Goal: Entertainment & Leisure: Browse casually

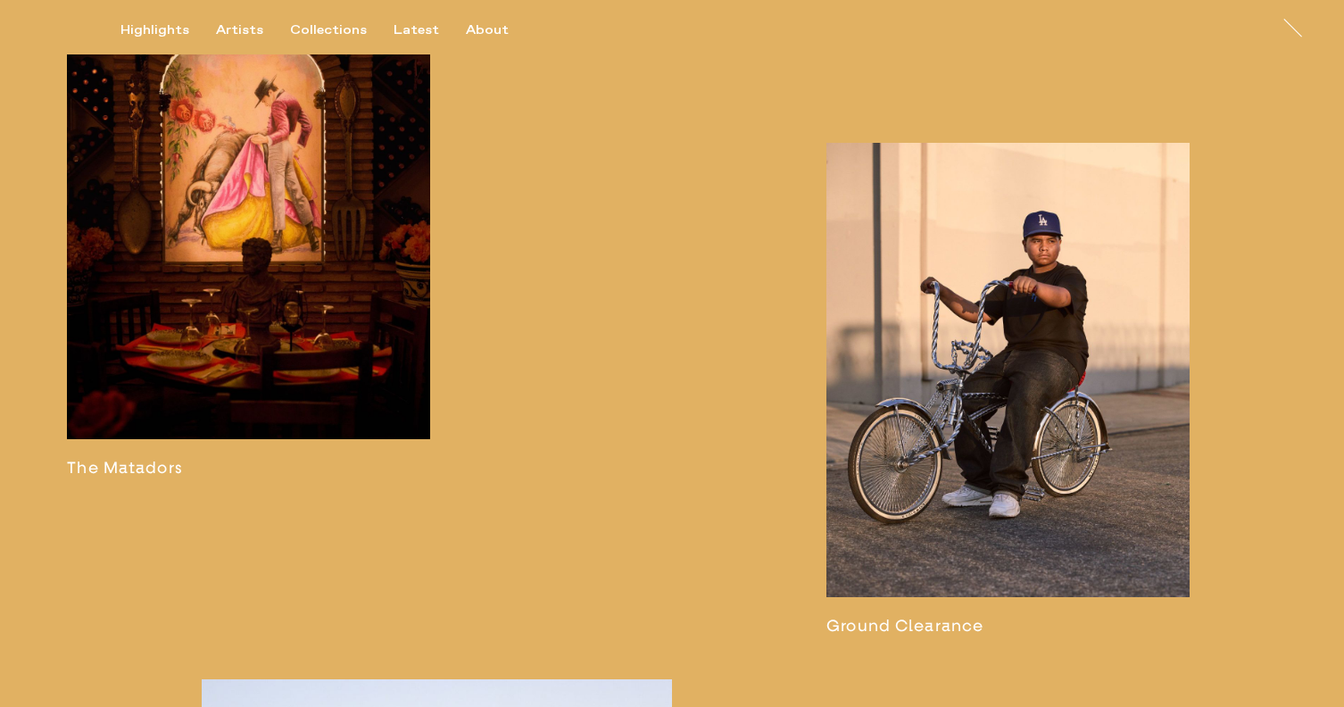
scroll to position [2382, 0]
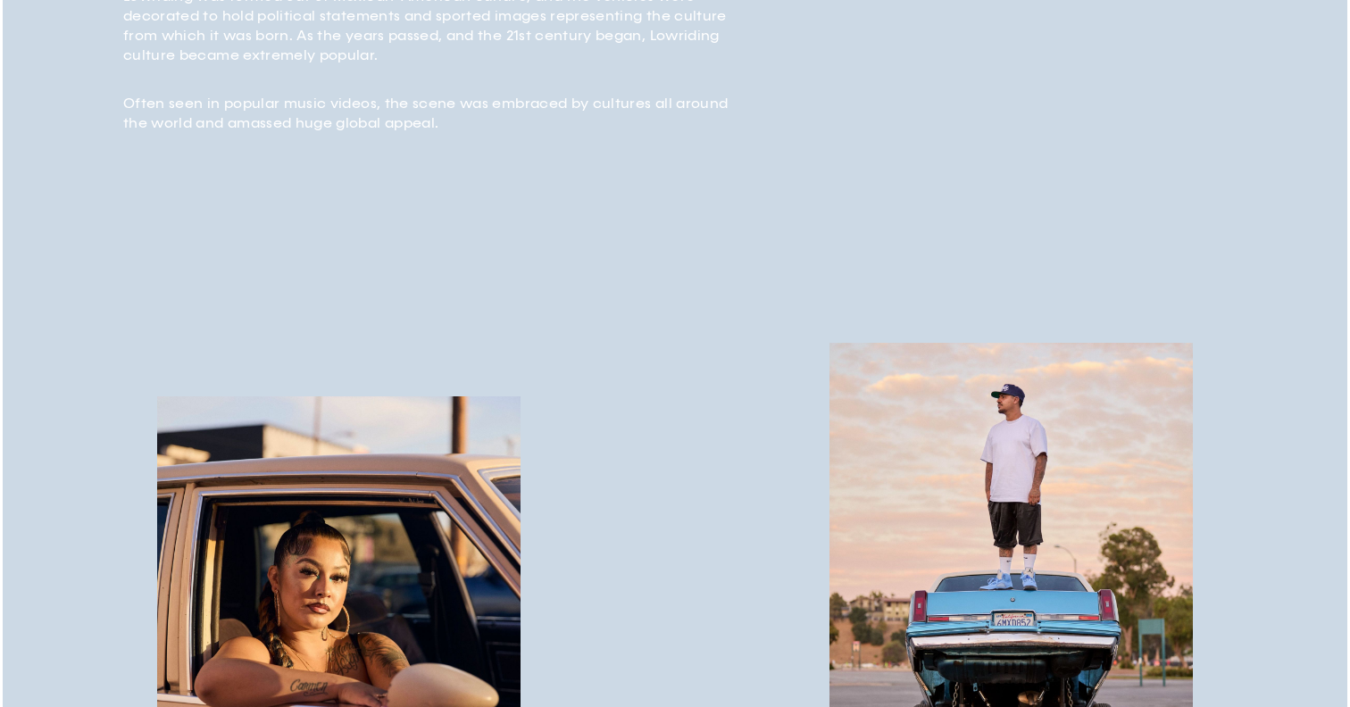
scroll to position [927, 0]
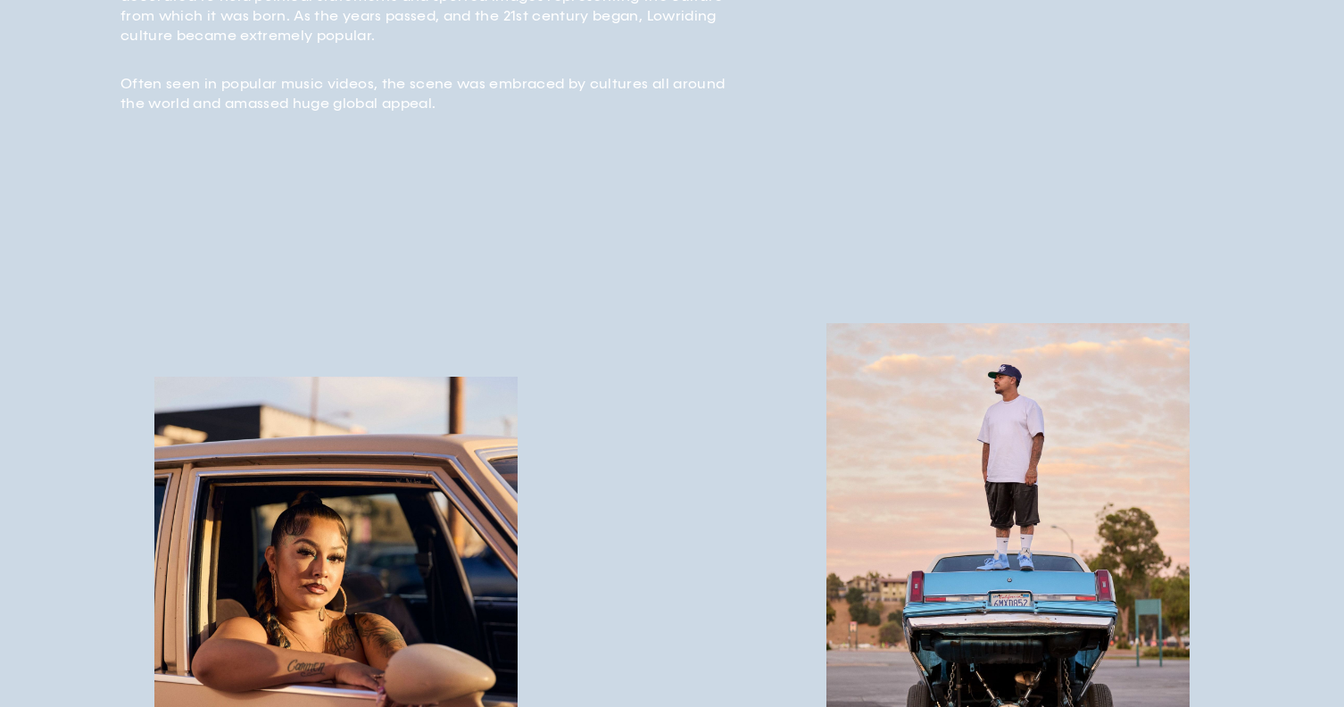
click at [455, 565] on img "button" at bounding box center [335, 604] width 363 height 454
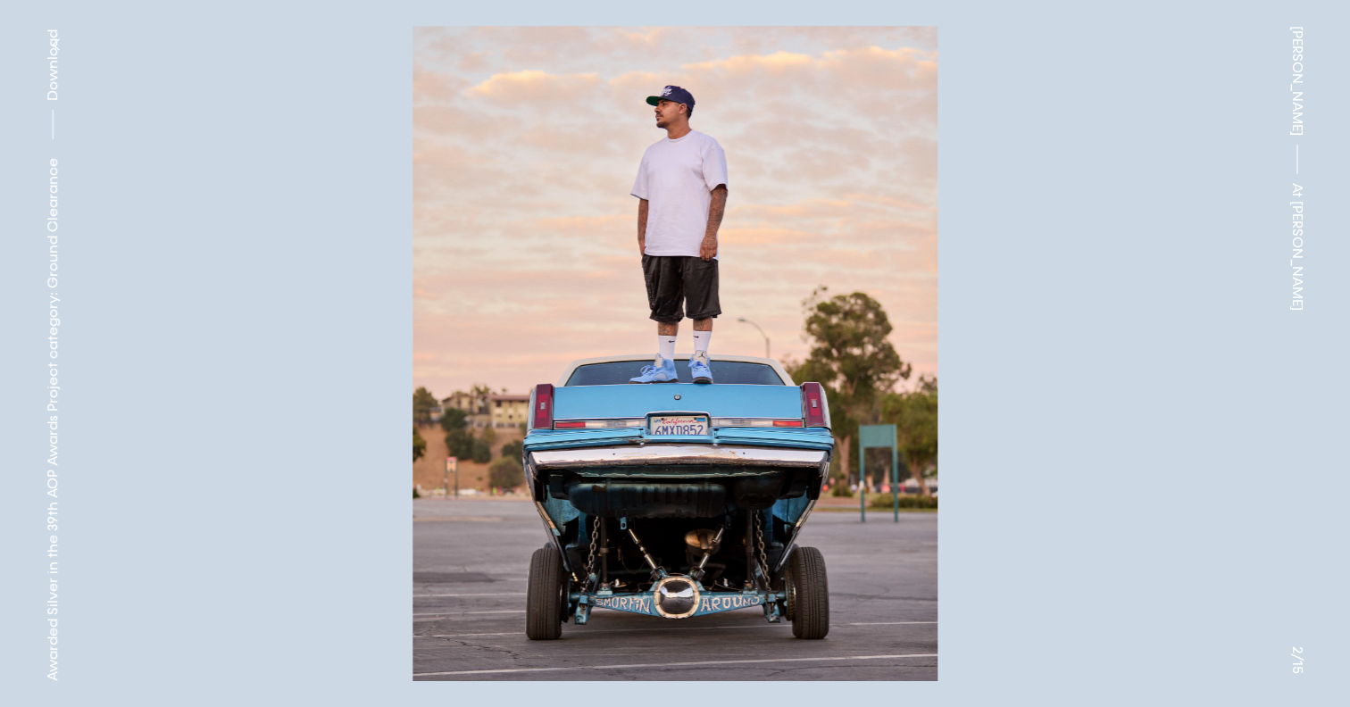
click at [768, 291] on button at bounding box center [1012, 177] width 675 height 354
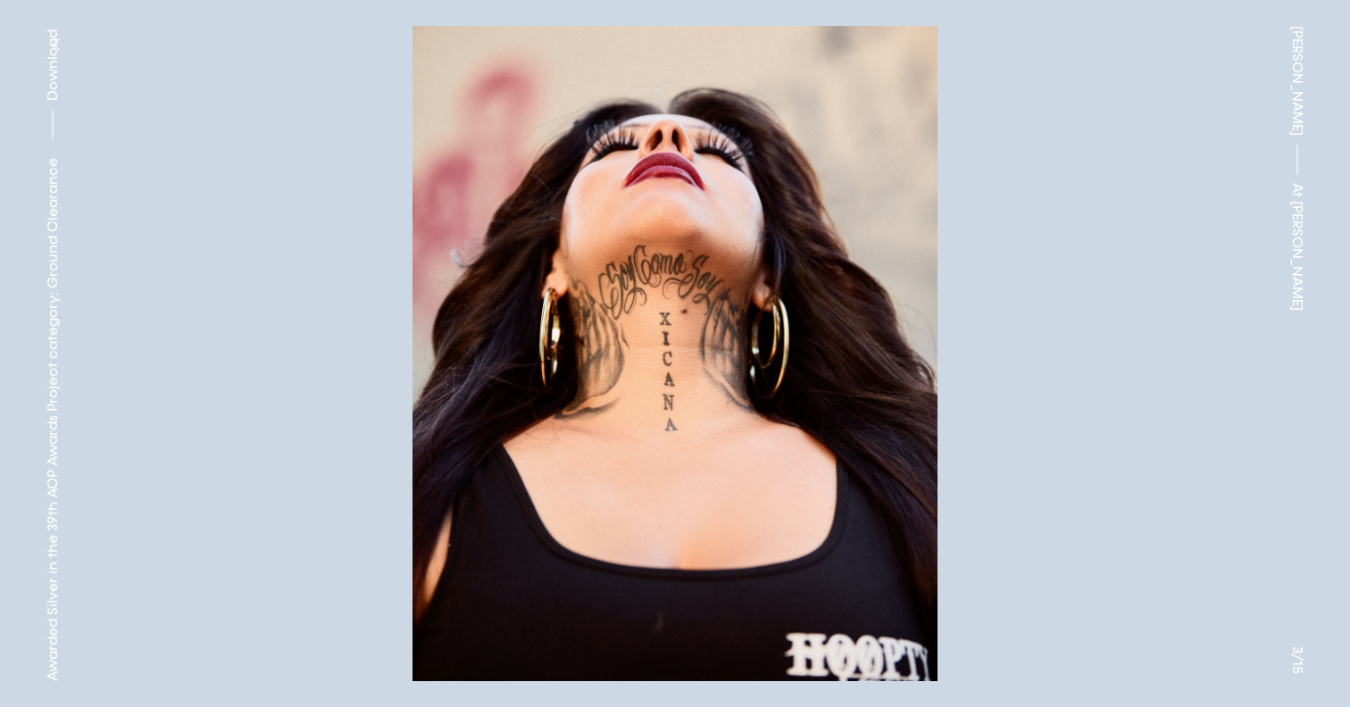
click at [813, 287] on button at bounding box center [1012, 177] width 675 height 354
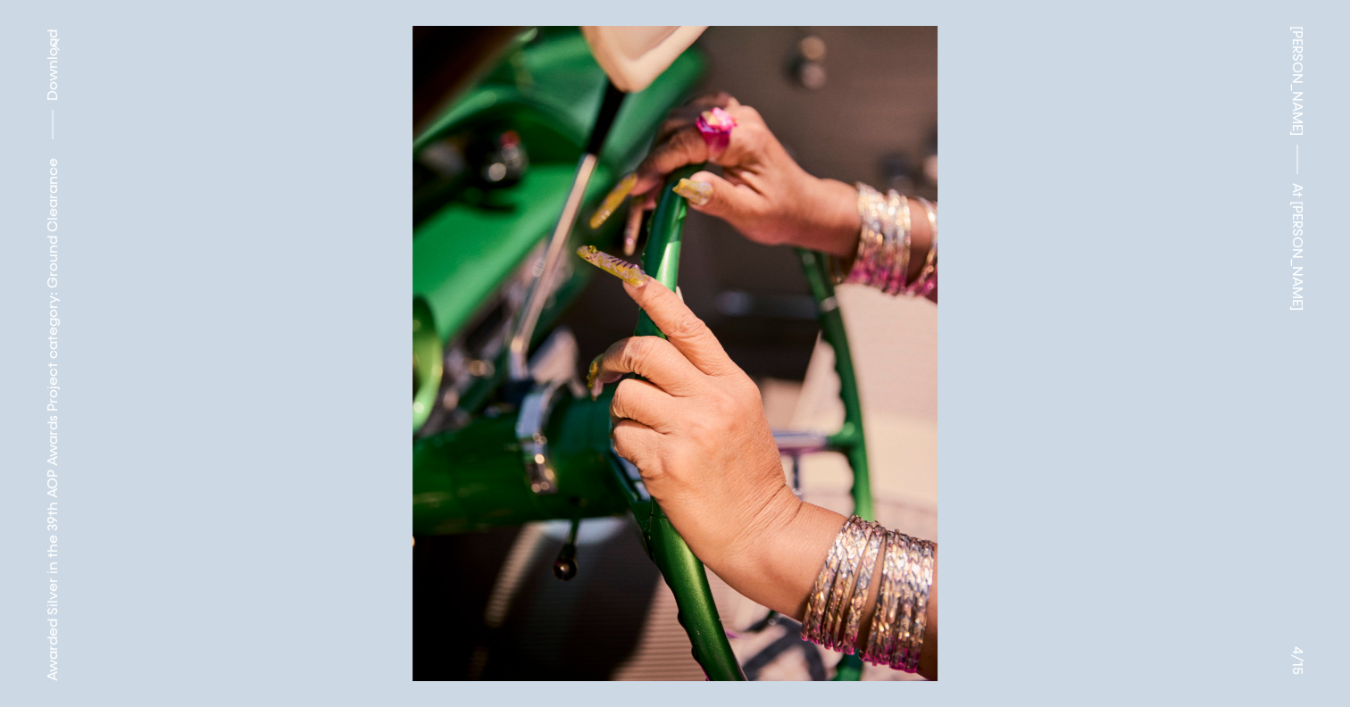
click at [820, 287] on button at bounding box center [1012, 177] width 675 height 354
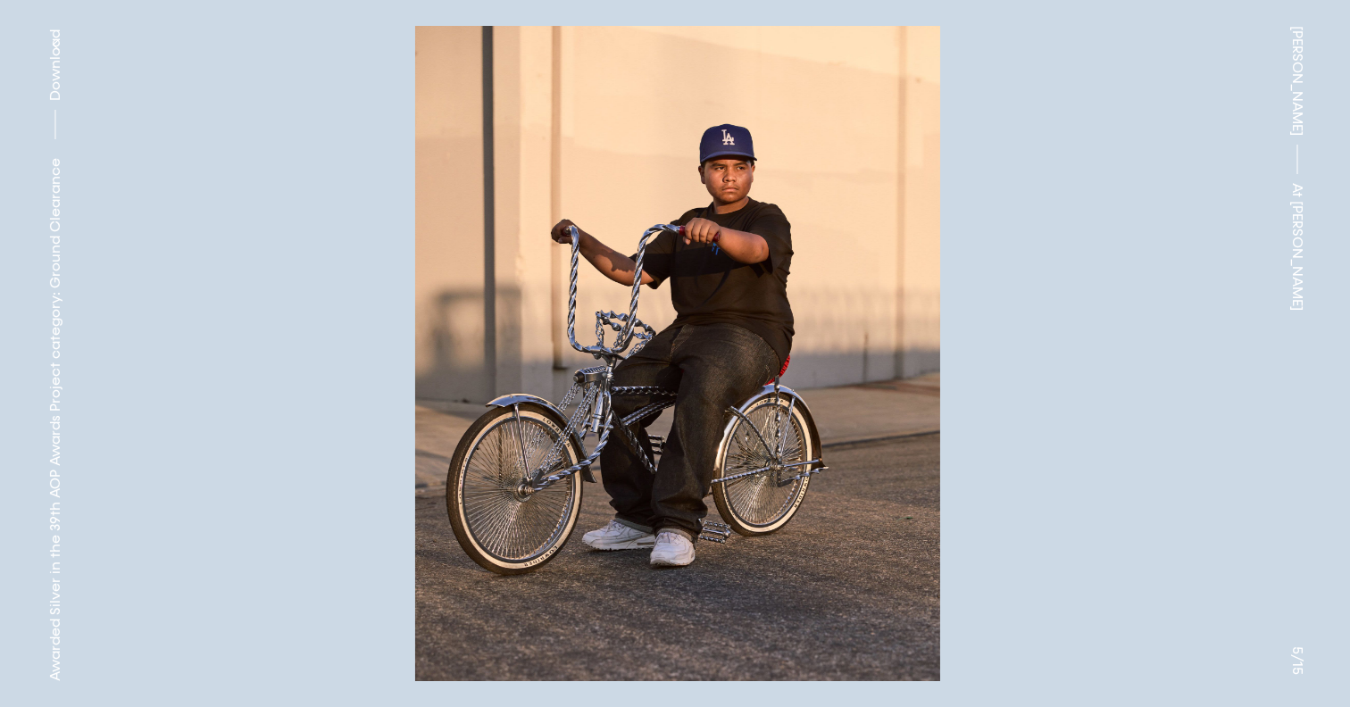
click at [836, 289] on button at bounding box center [1012, 177] width 675 height 354
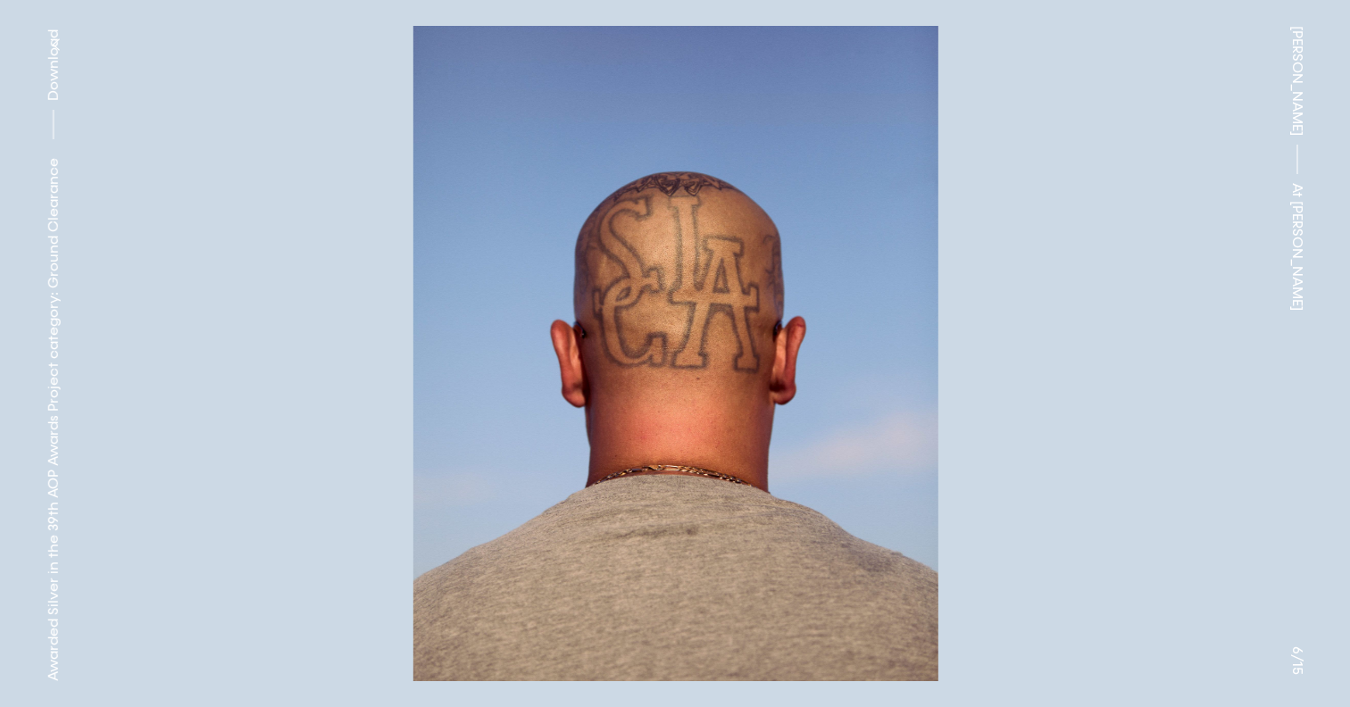
click at [860, 286] on button at bounding box center [1012, 177] width 675 height 354
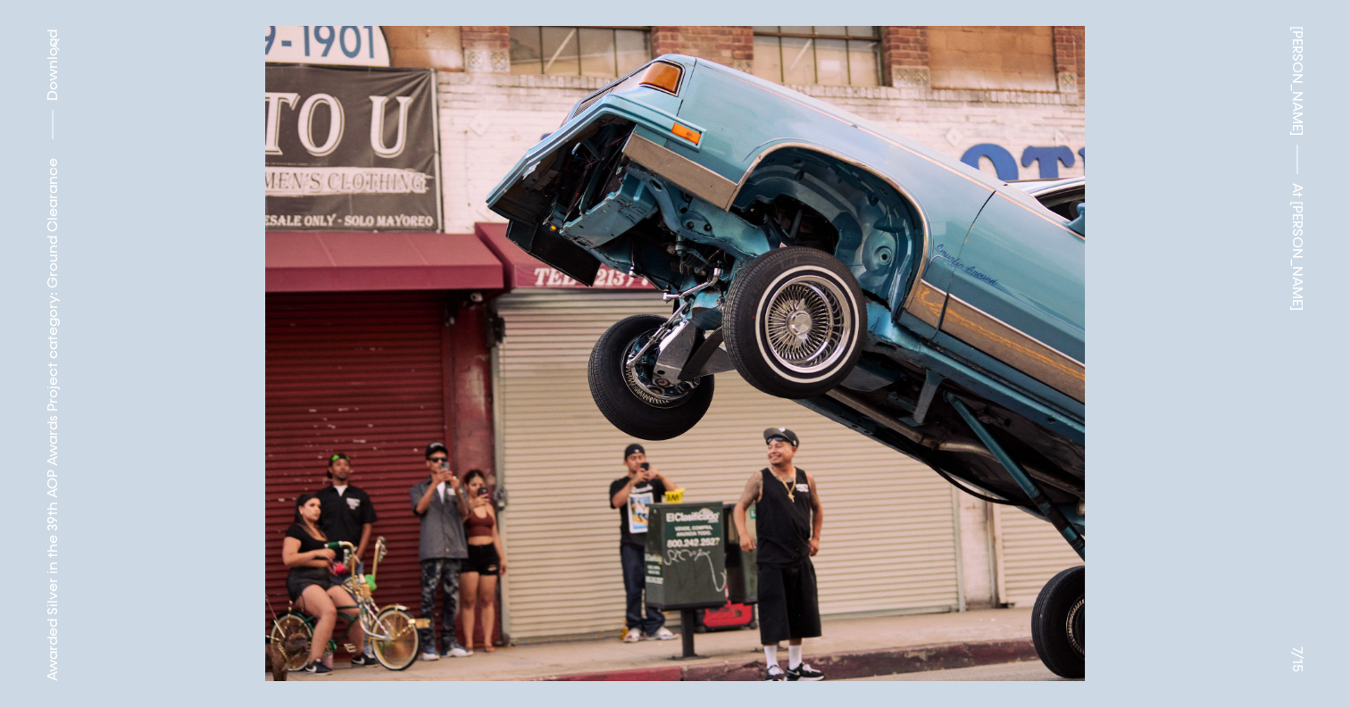
click at [896, 287] on button at bounding box center [1012, 177] width 675 height 354
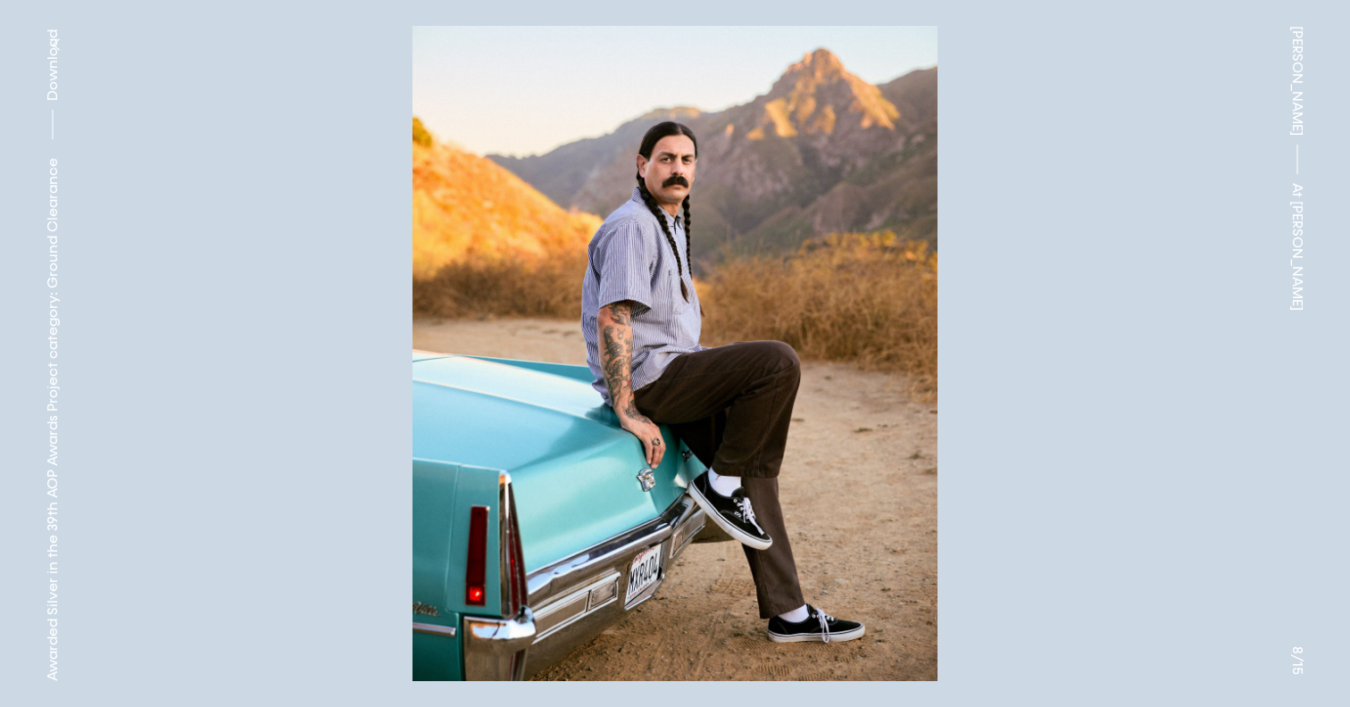
click at [906, 287] on button at bounding box center [1012, 177] width 675 height 354
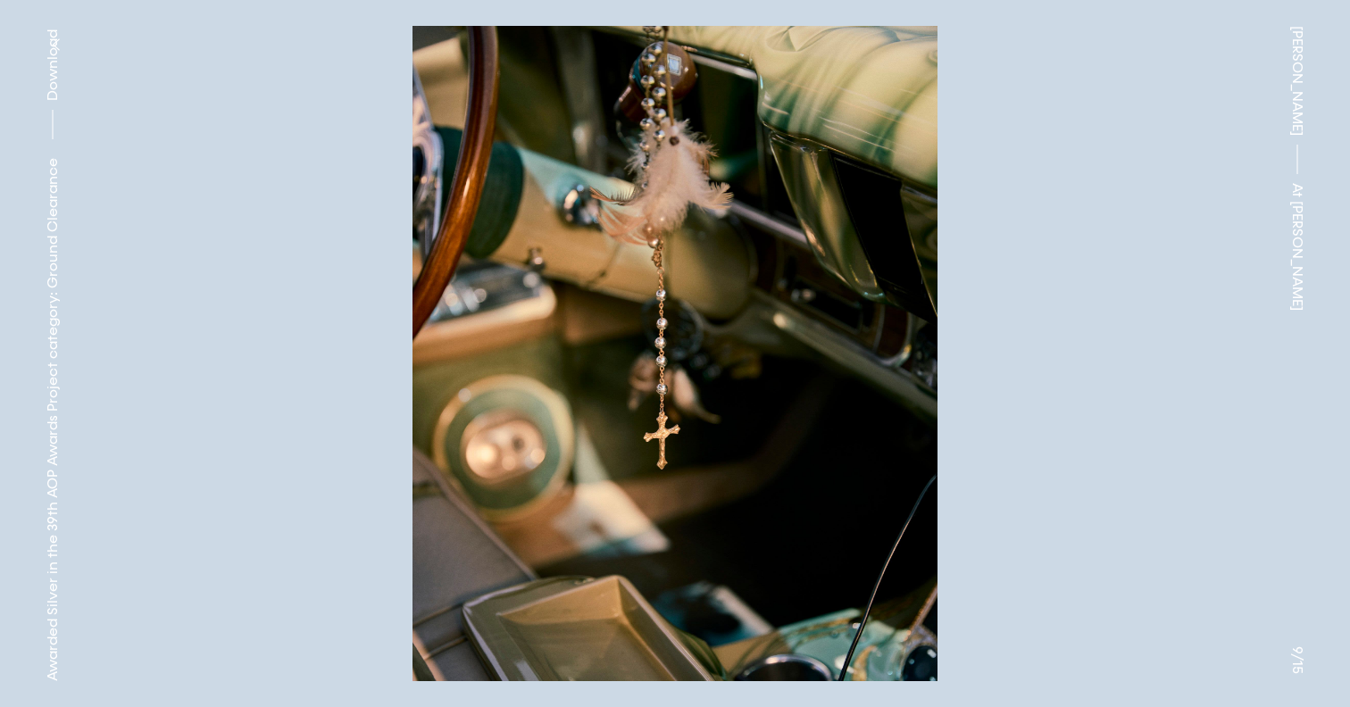
click at [906, 287] on button at bounding box center [1012, 177] width 675 height 354
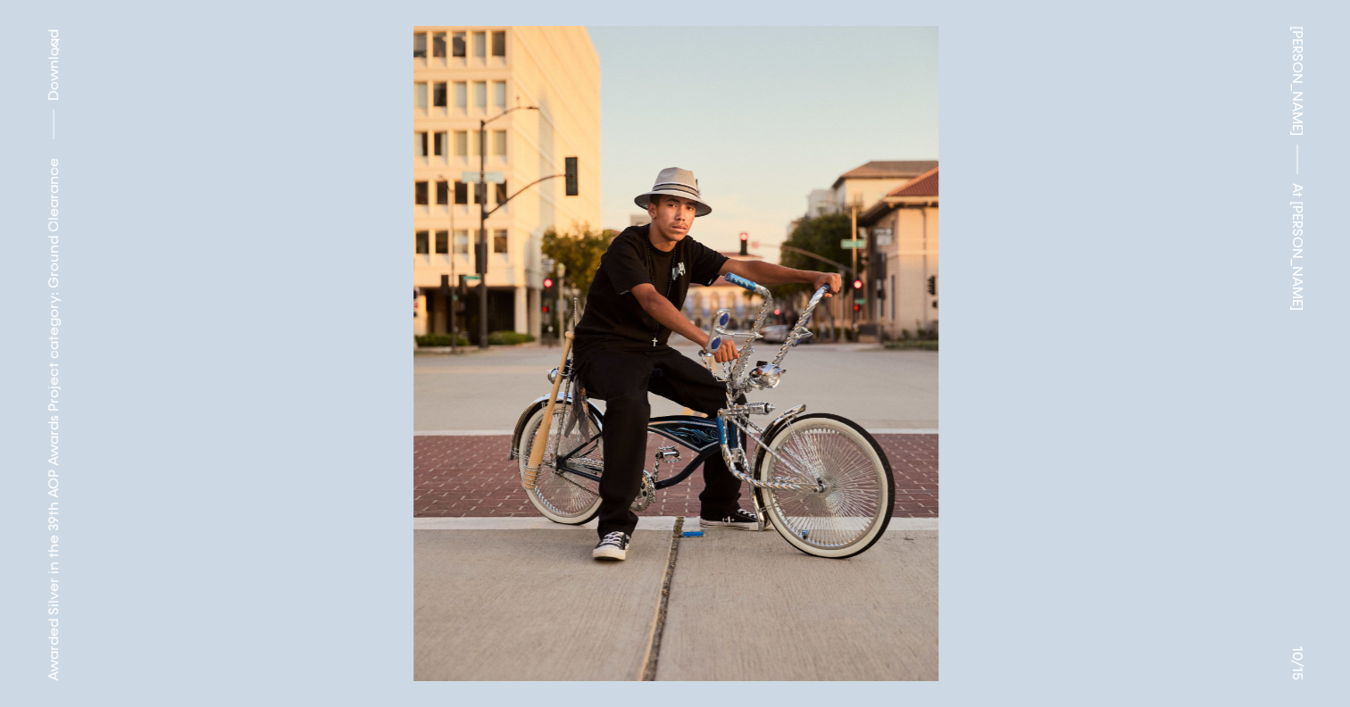
click at [898, 279] on button at bounding box center [1012, 177] width 675 height 354
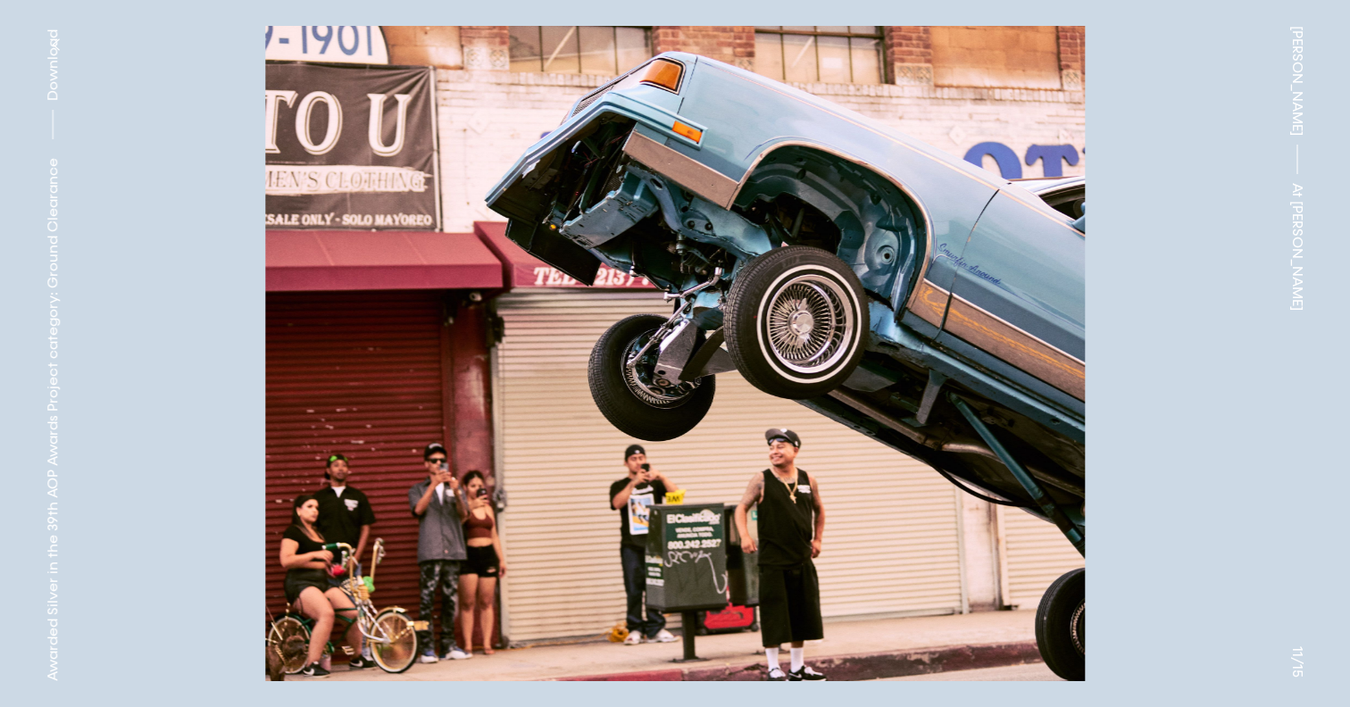
click at [898, 280] on button at bounding box center [1012, 177] width 675 height 354
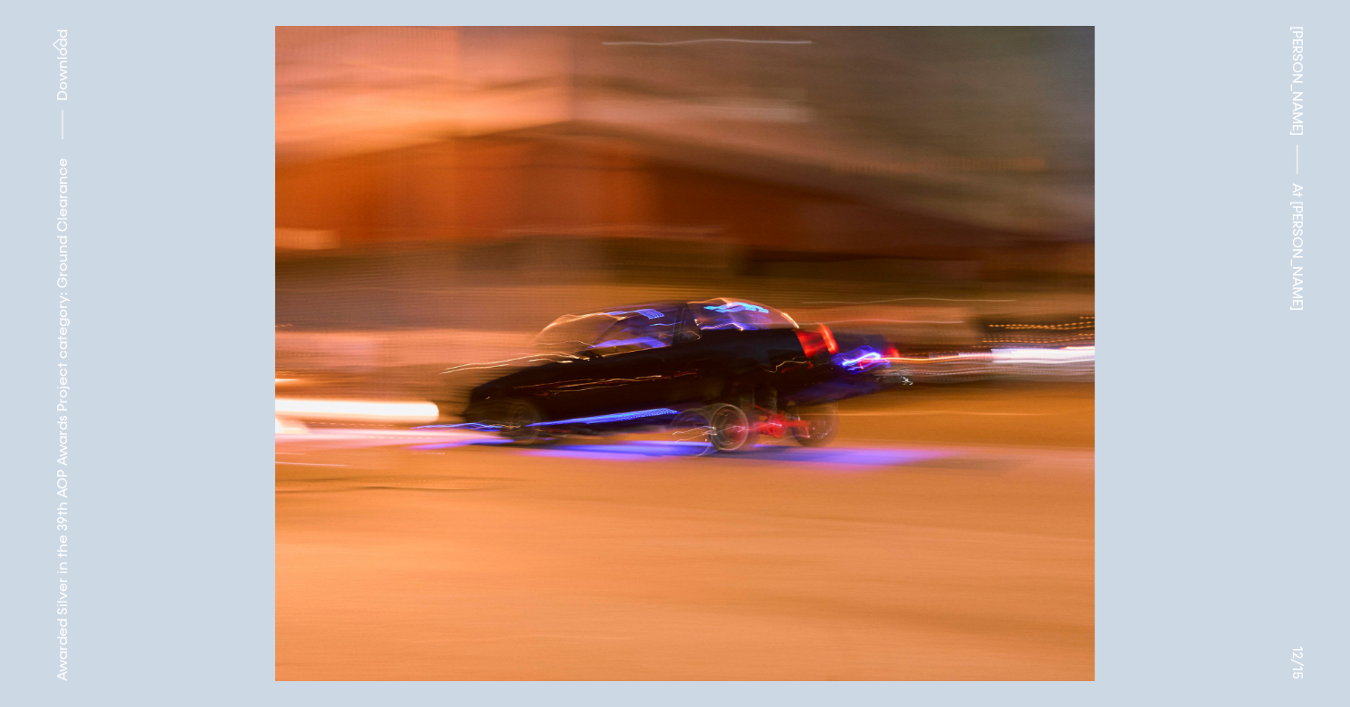
click at [898, 280] on button at bounding box center [1012, 177] width 675 height 354
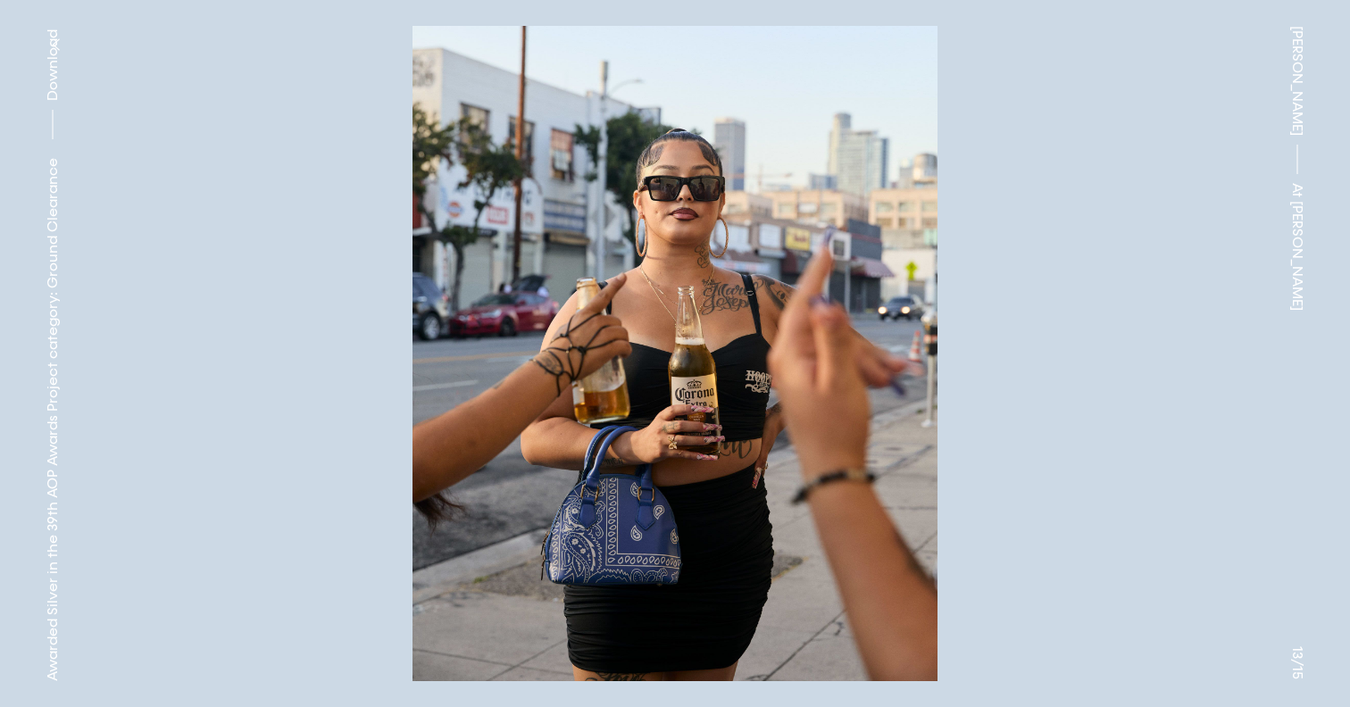
click at [898, 280] on button at bounding box center [1012, 177] width 675 height 354
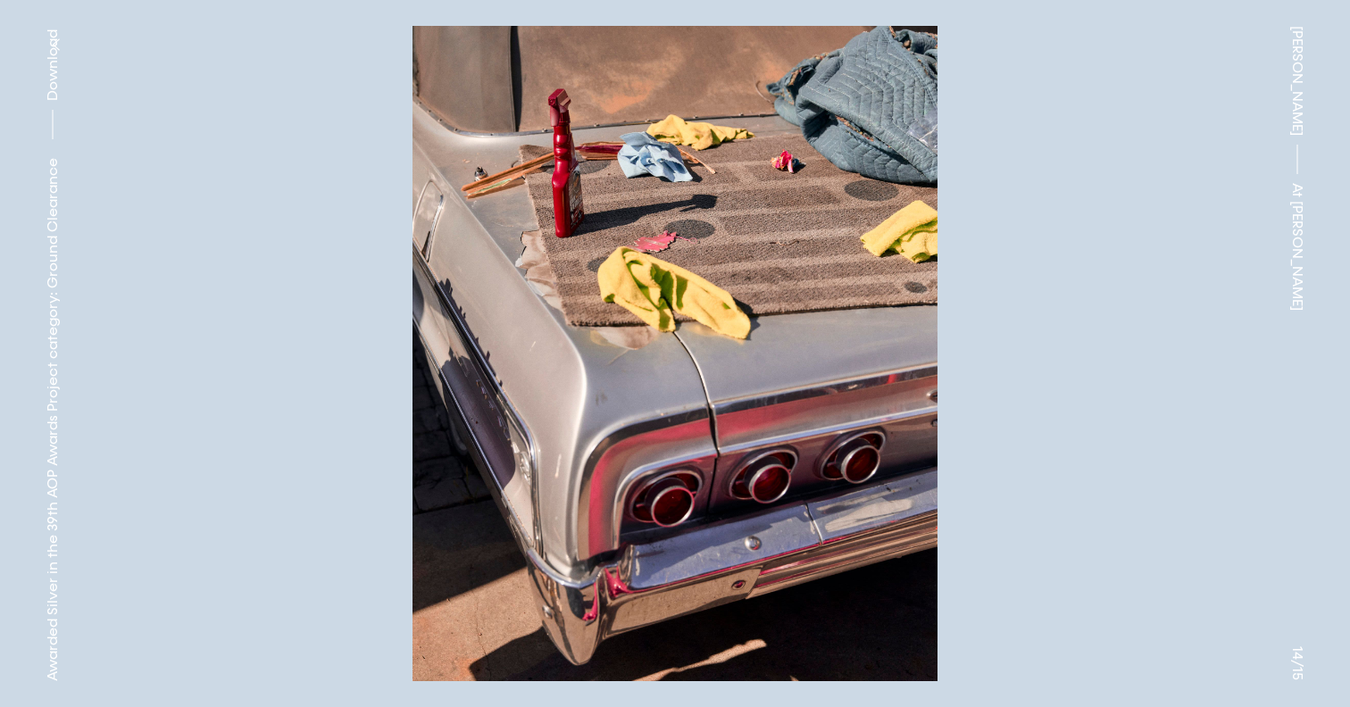
click at [870, 386] on img at bounding box center [674, 353] width 1171 height 655
click at [905, 354] on img at bounding box center [674, 353] width 1171 height 655
click at [882, 327] on button at bounding box center [1012, 177] width 675 height 354
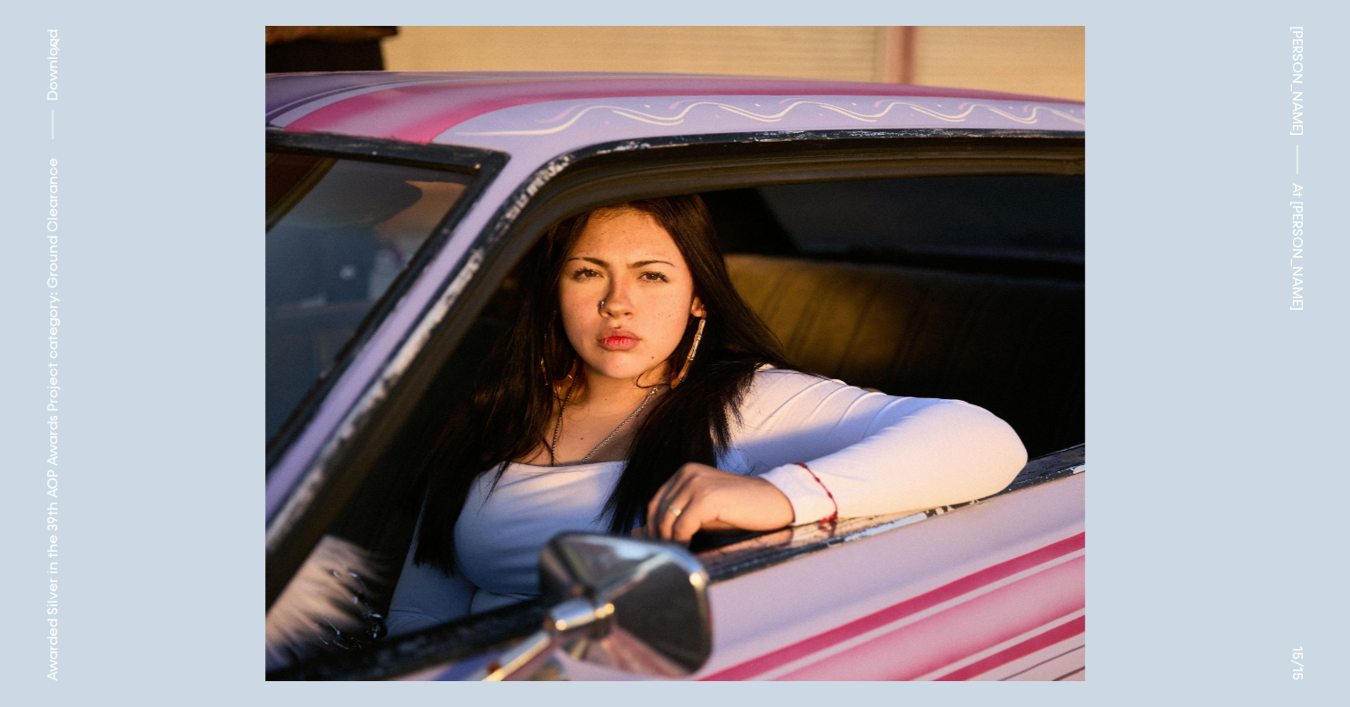
click at [911, 278] on button at bounding box center [1012, 177] width 675 height 354
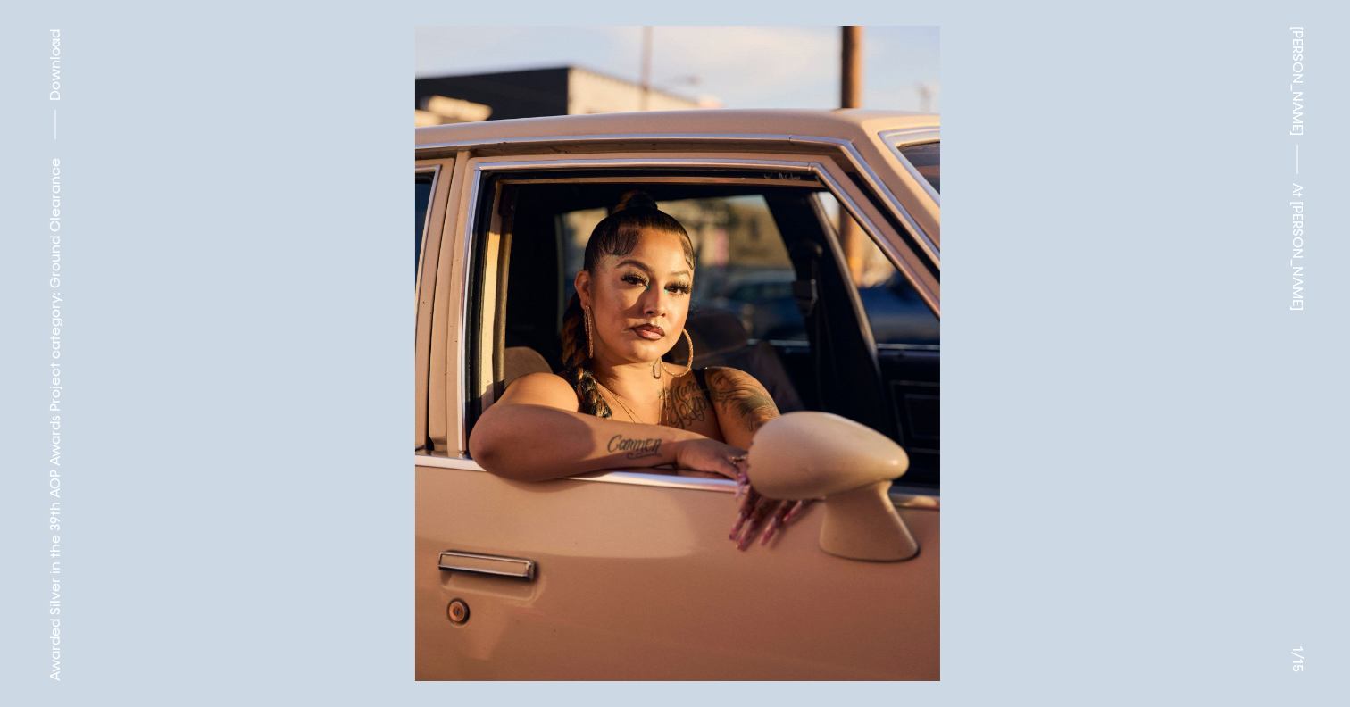
click at [914, 275] on button at bounding box center [1012, 177] width 675 height 354
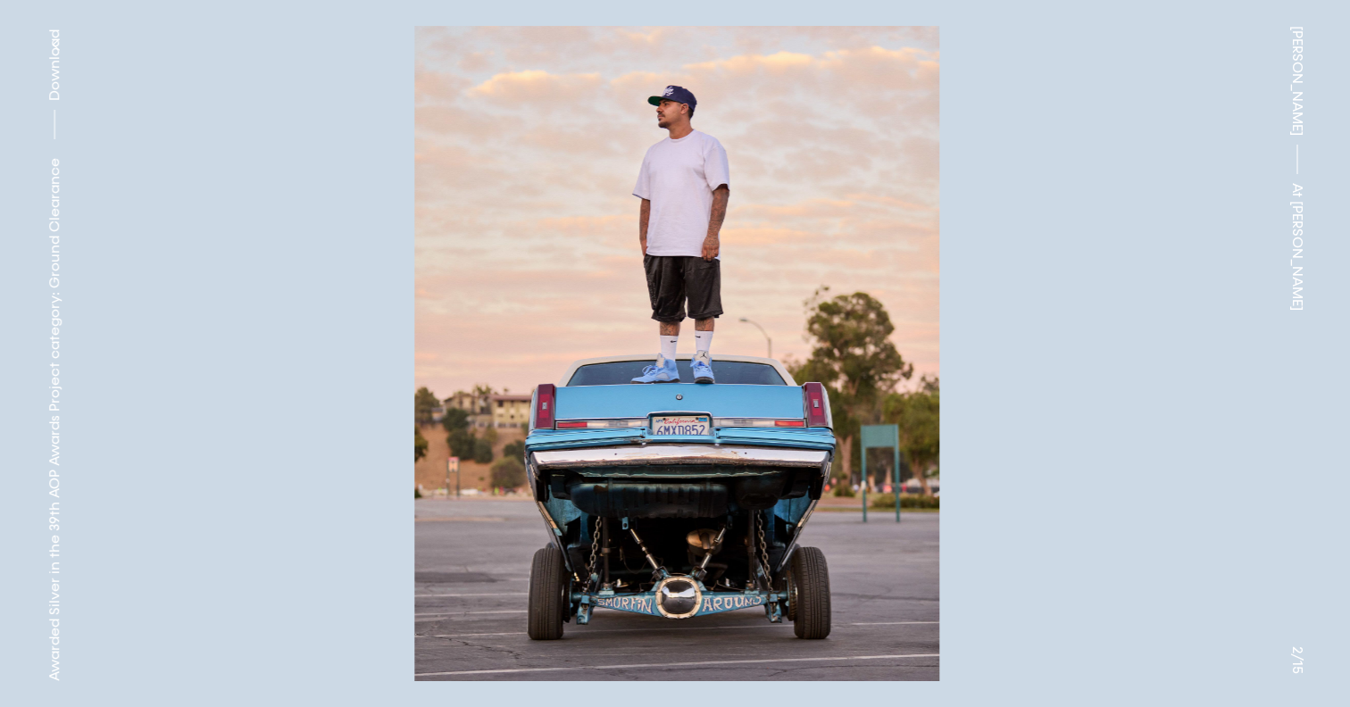
click at [914, 275] on button at bounding box center [1012, 177] width 675 height 354
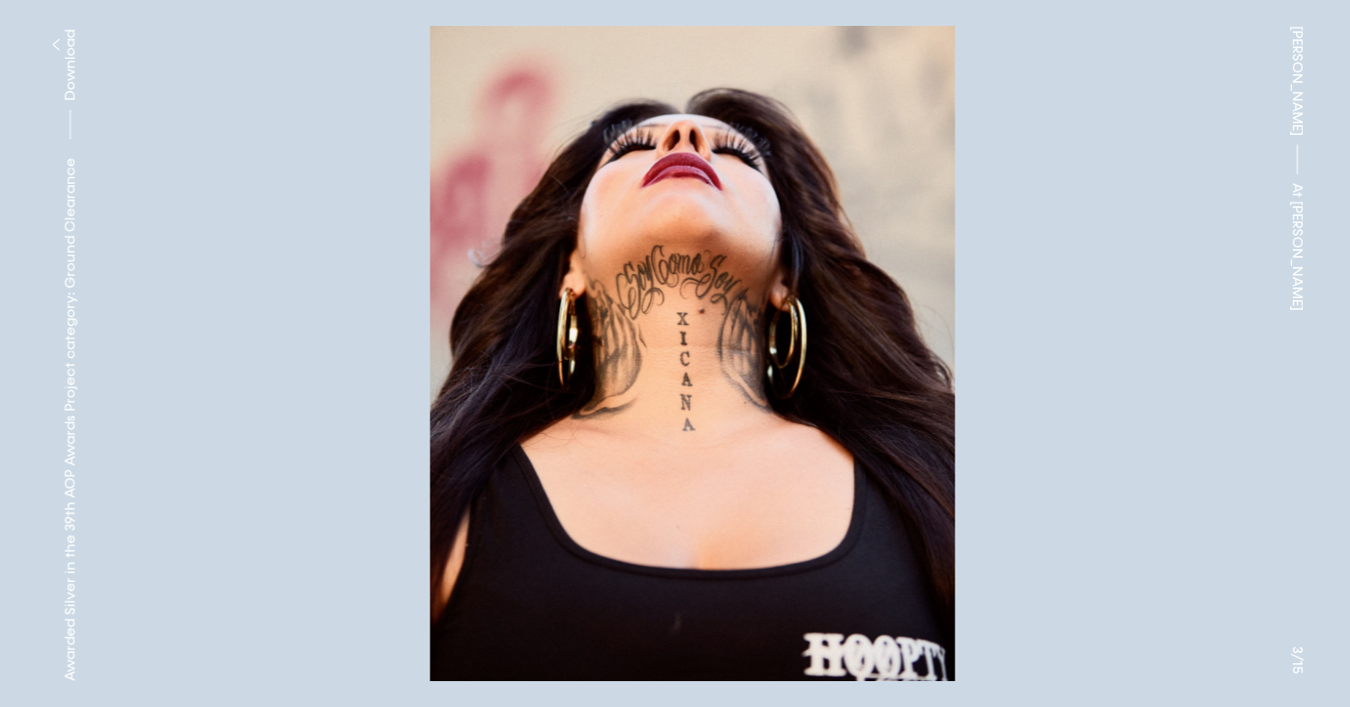
click at [956, 254] on button at bounding box center [1012, 177] width 675 height 354
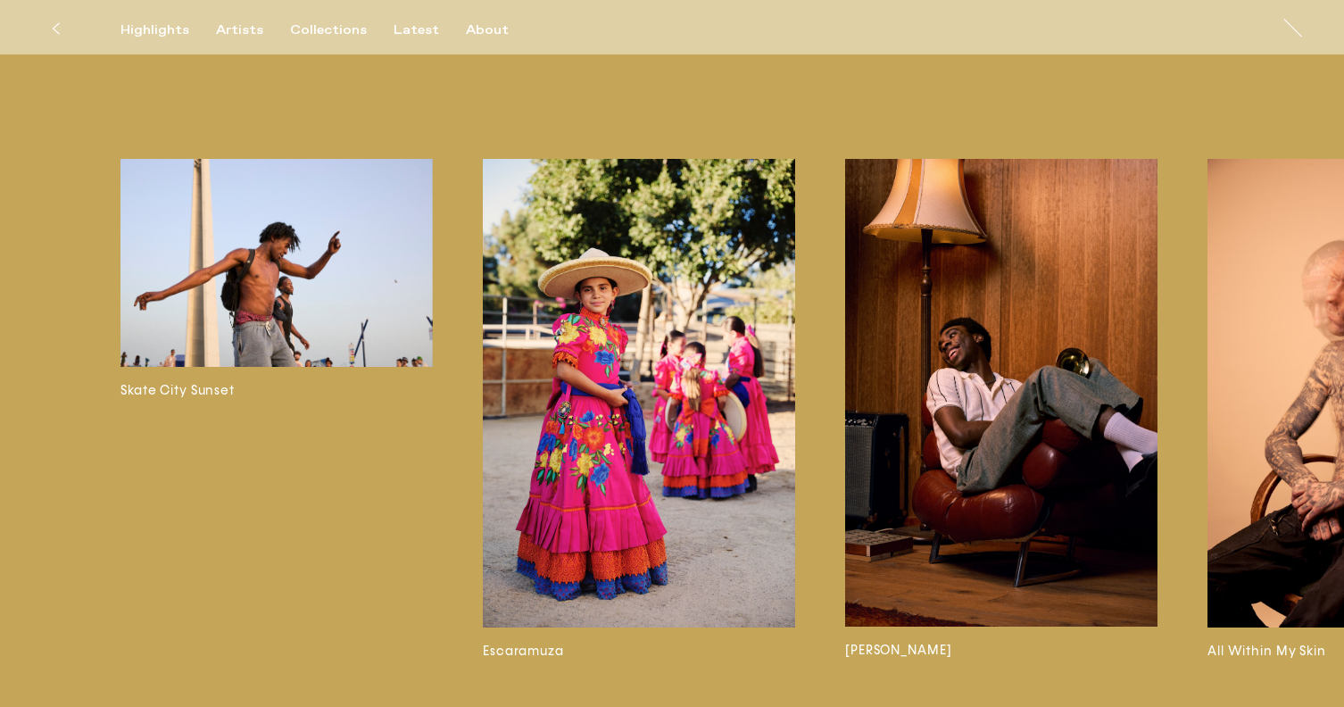
scroll to position [2798, 0]
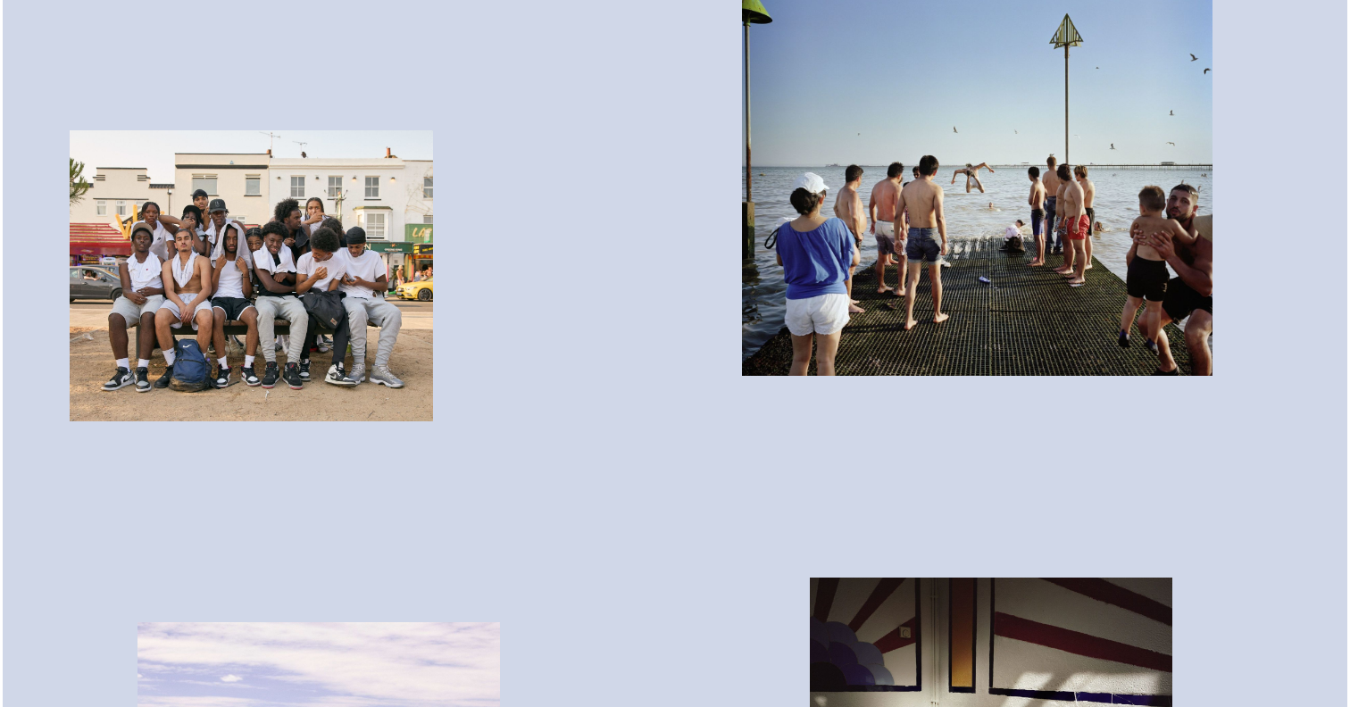
scroll to position [3615, 0]
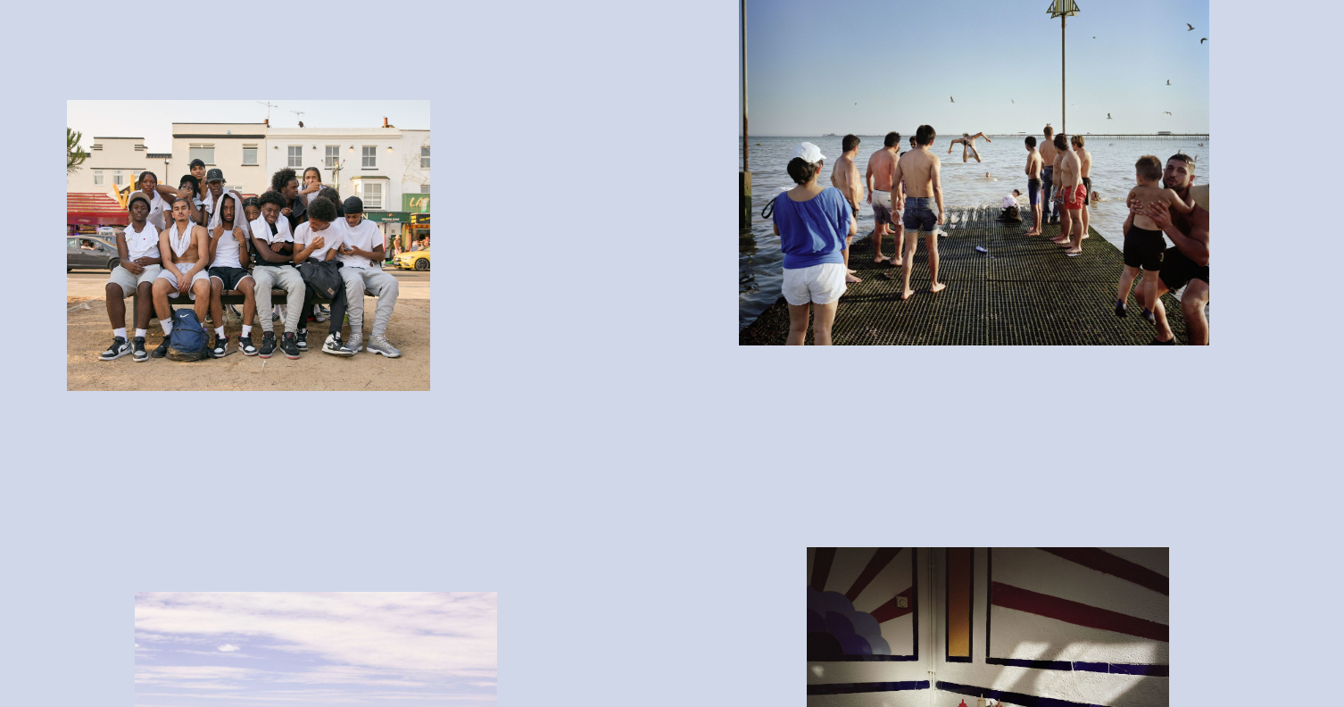
click at [427, 301] on img "button" at bounding box center [248, 245] width 363 height 290
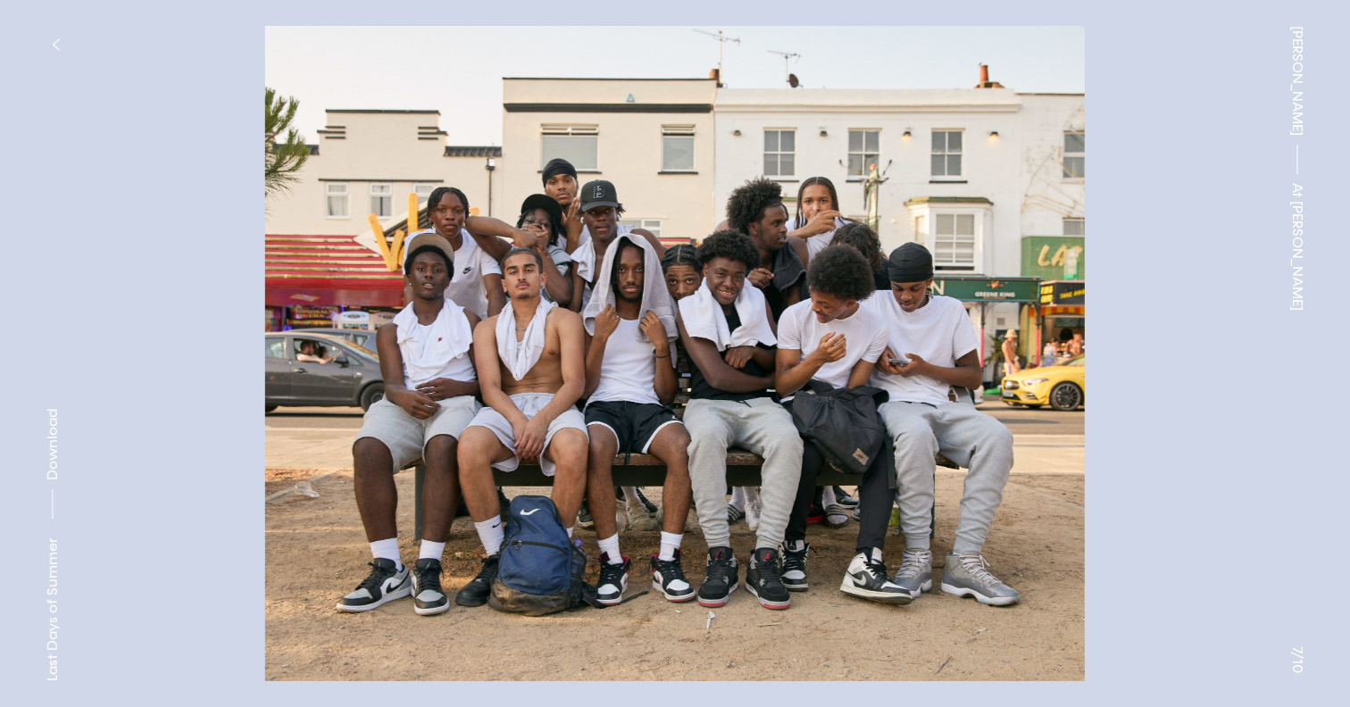
click at [1262, 141] on div "Owen Harvey At Trayler" at bounding box center [1296, 353] width 105 height 707
click at [957, 192] on button at bounding box center [1012, 177] width 675 height 354
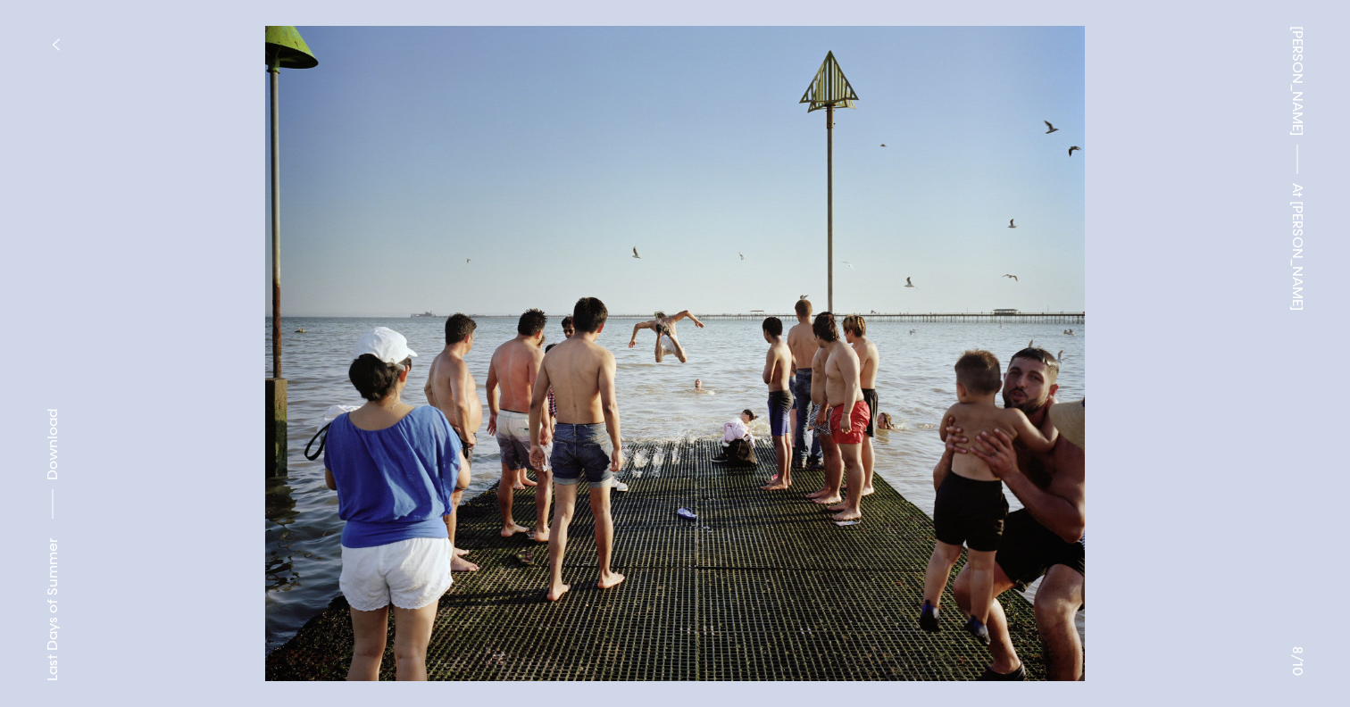
click at [48, 42] on button "button" at bounding box center [55, 44] width 39 height 39
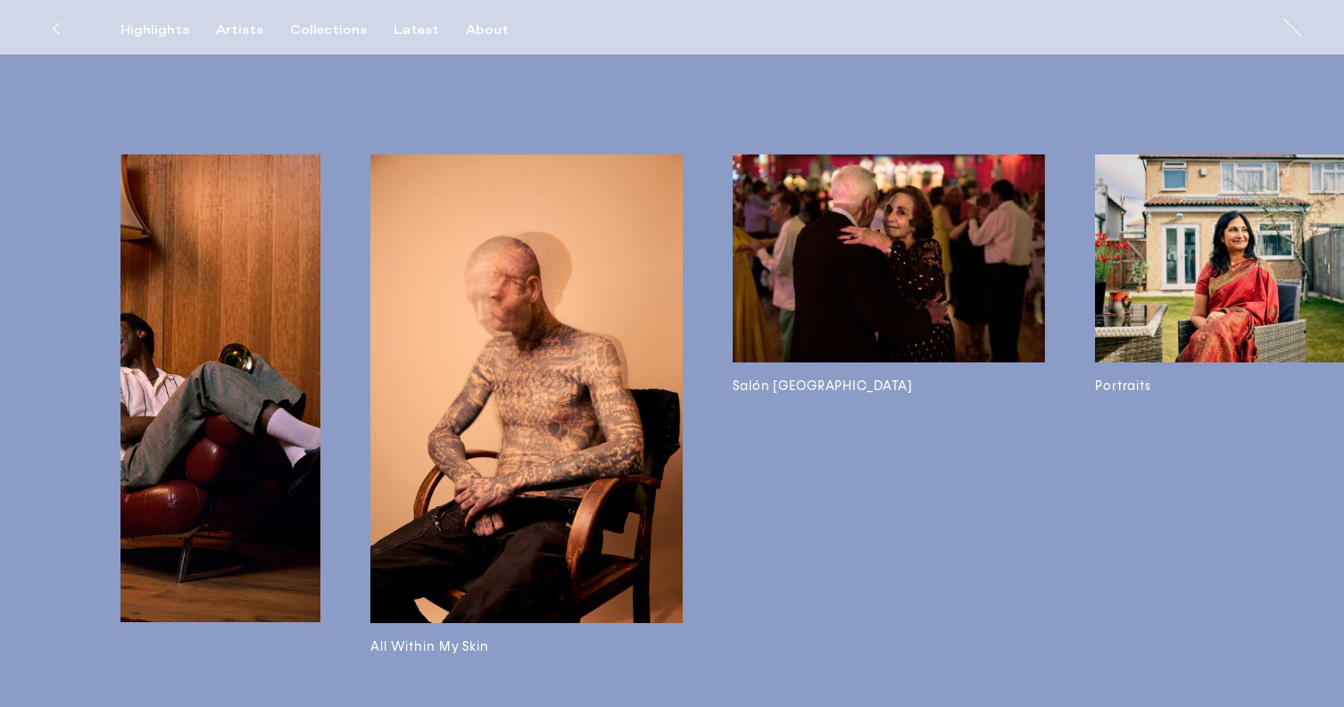
scroll to position [4832, 0]
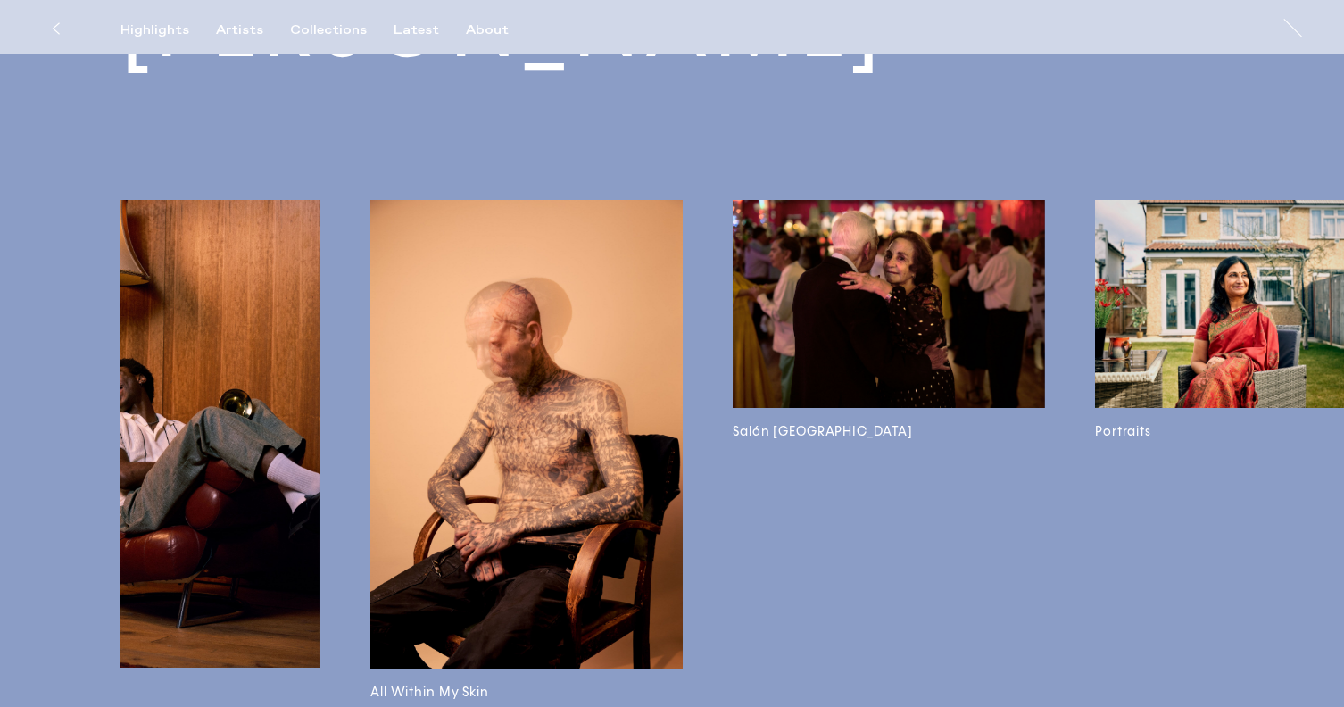
click at [836, 273] on img at bounding box center [889, 304] width 312 height 208
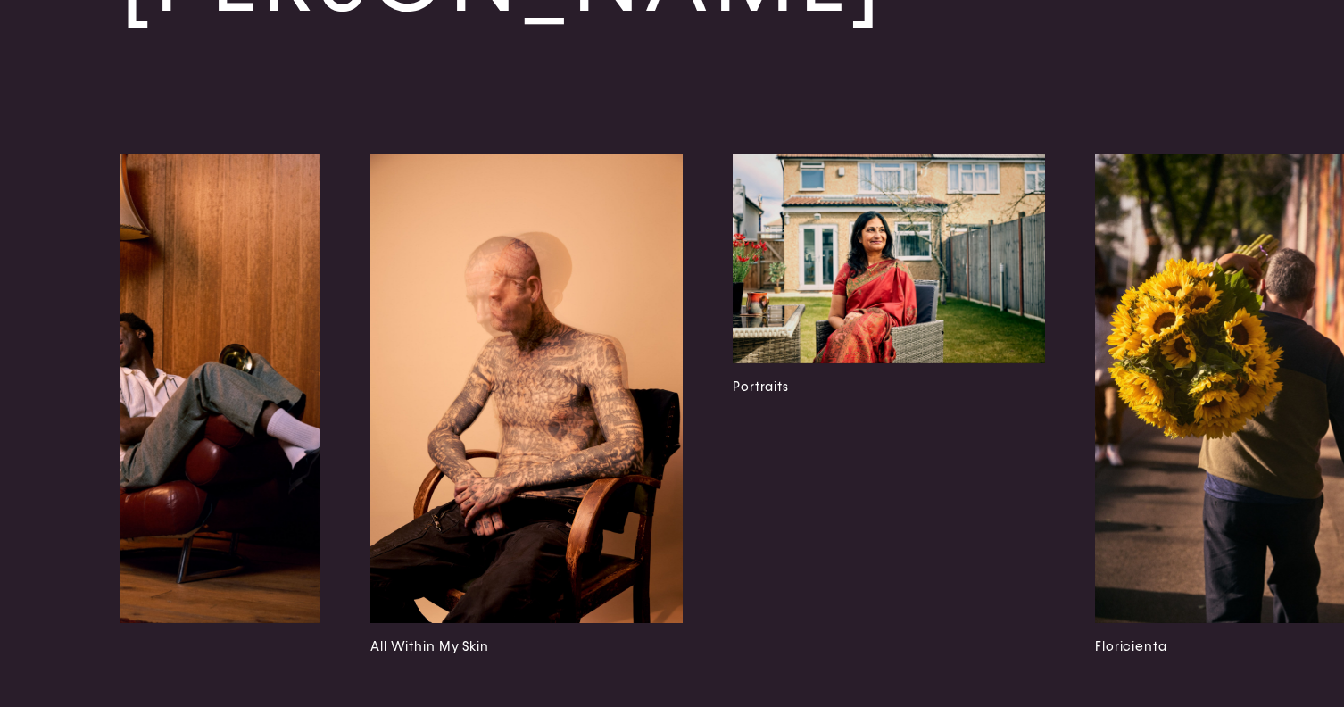
scroll to position [5397, 0]
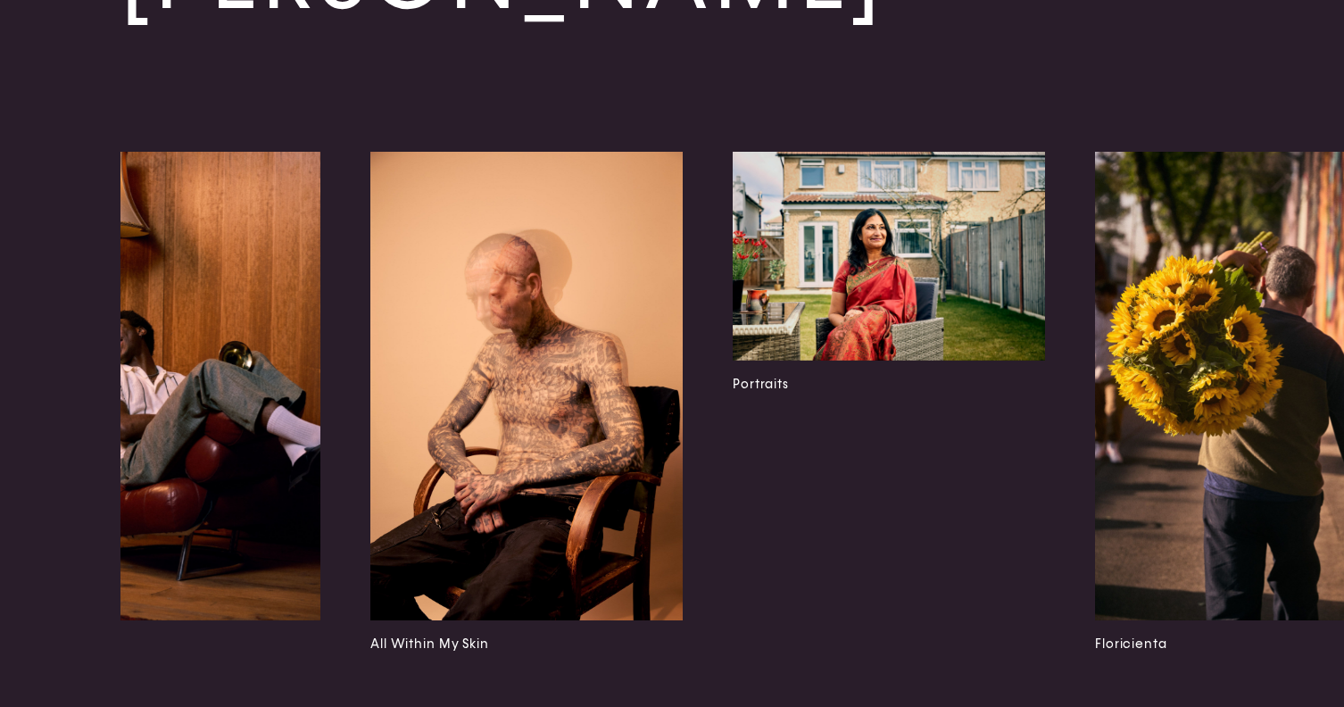
click at [820, 283] on img at bounding box center [889, 256] width 312 height 208
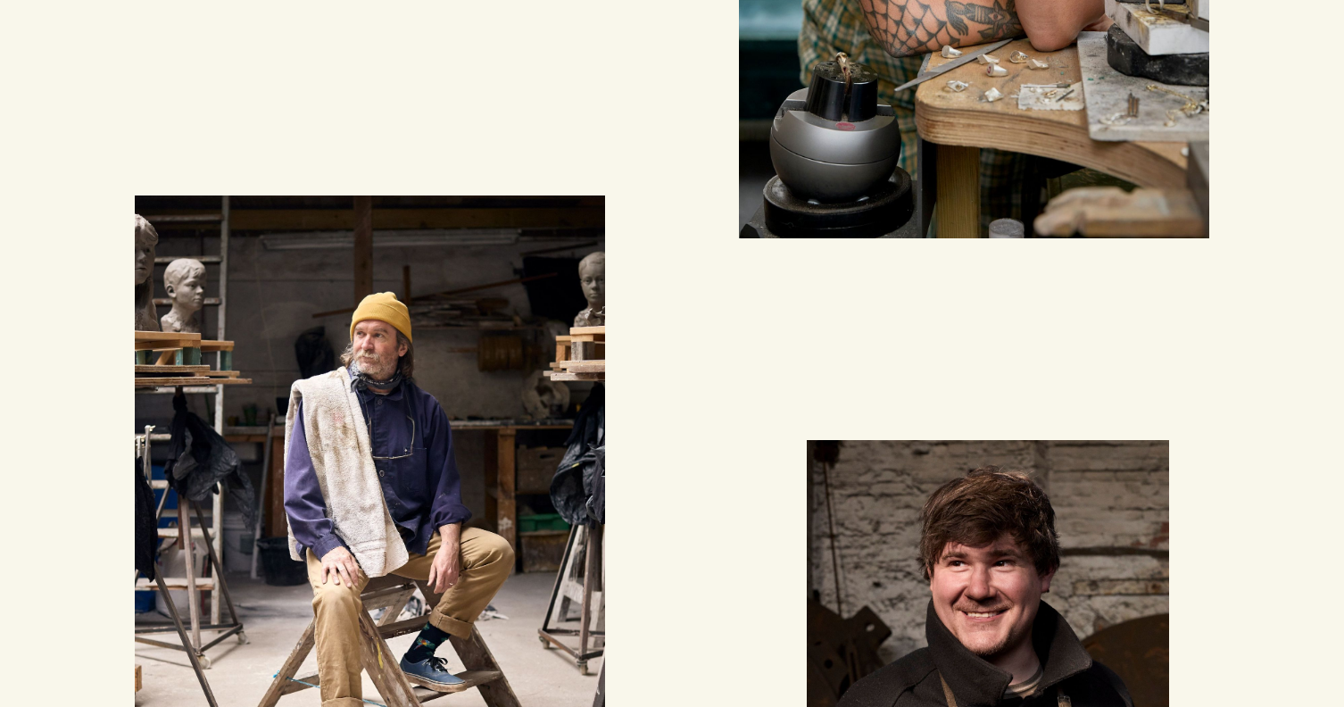
scroll to position [2003, 0]
